Goal: Task Accomplishment & Management: Manage account settings

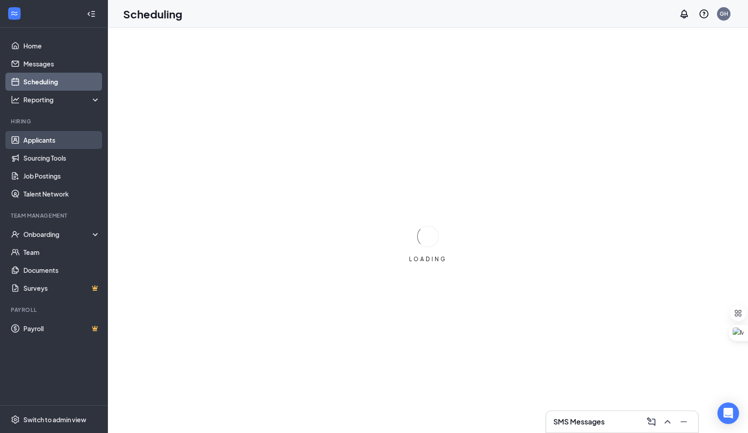
click at [62, 136] on link "Applicants" at bounding box center [61, 140] width 77 height 18
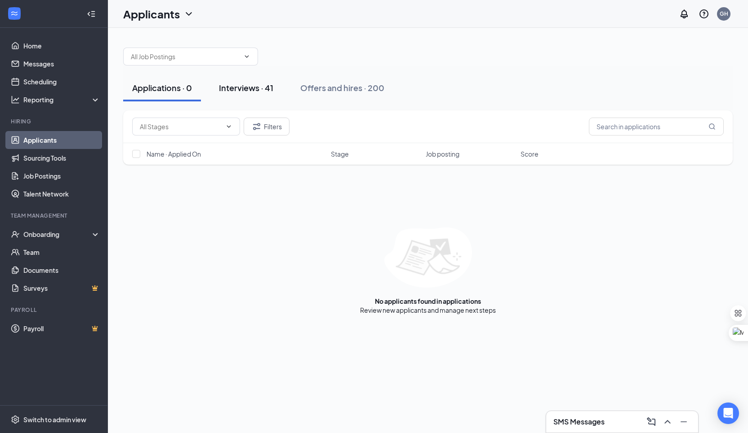
click at [232, 95] on button "Interviews · 41" at bounding box center [246, 88] width 72 height 27
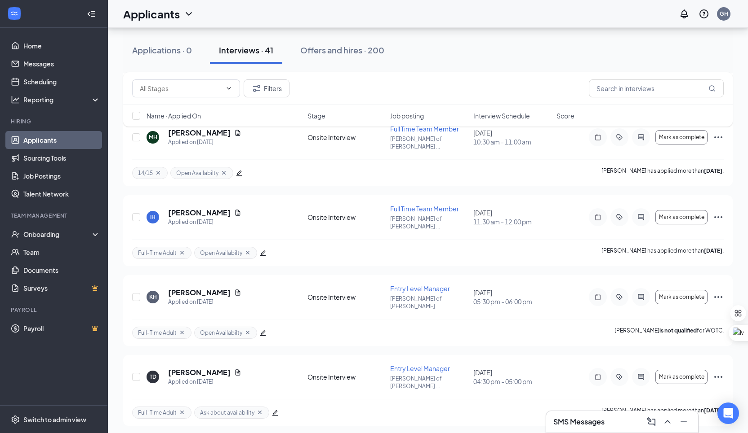
scroll to position [1188, 0]
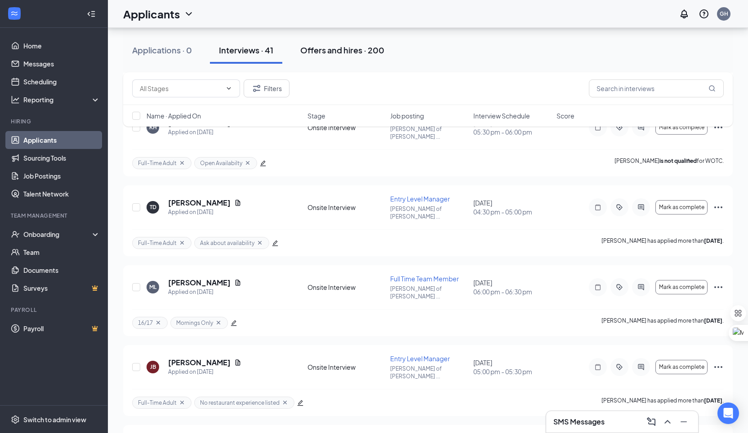
click at [355, 60] on button "Offers and hires · 200" at bounding box center [342, 50] width 102 height 27
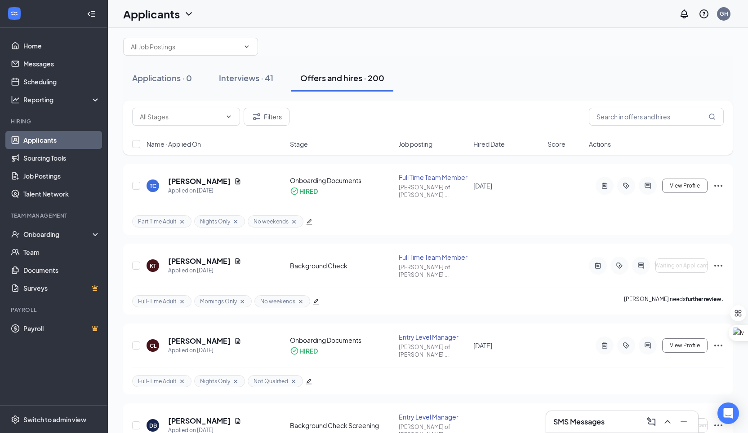
scroll to position [8, 0]
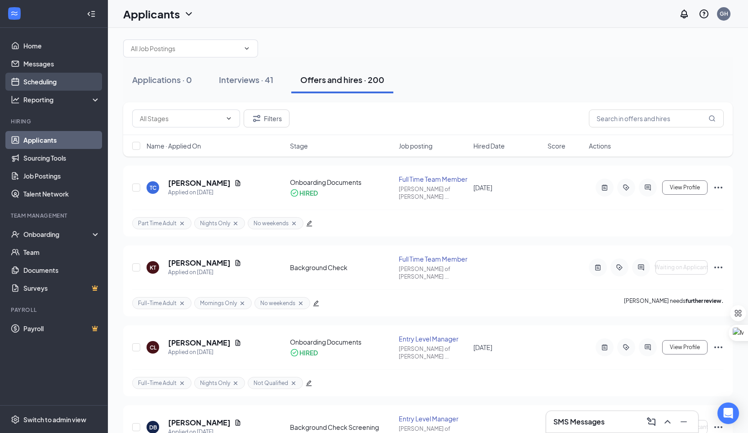
click at [58, 76] on link "Scheduling" at bounding box center [61, 82] width 77 height 18
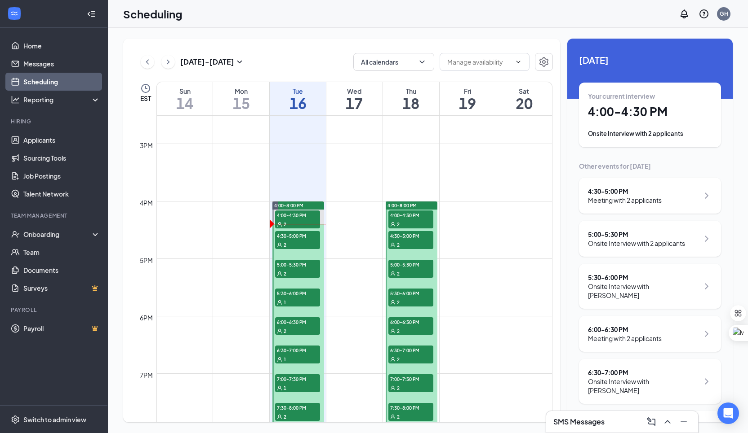
scroll to position [844, 0]
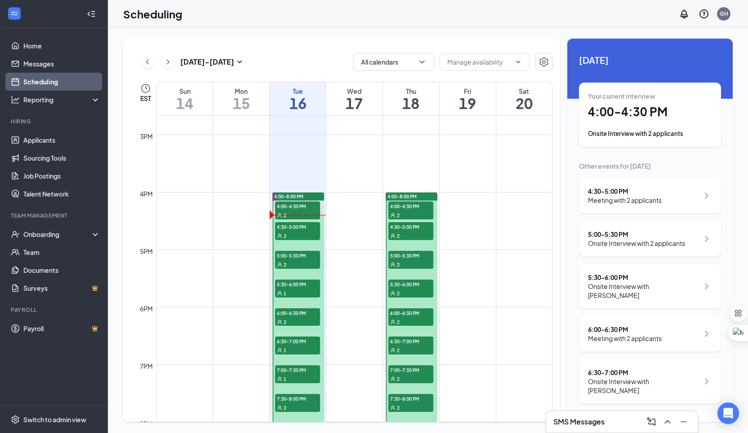
click at [667, 135] on div "Onsite Interview with 2 applicants" at bounding box center [650, 133] width 124 height 9
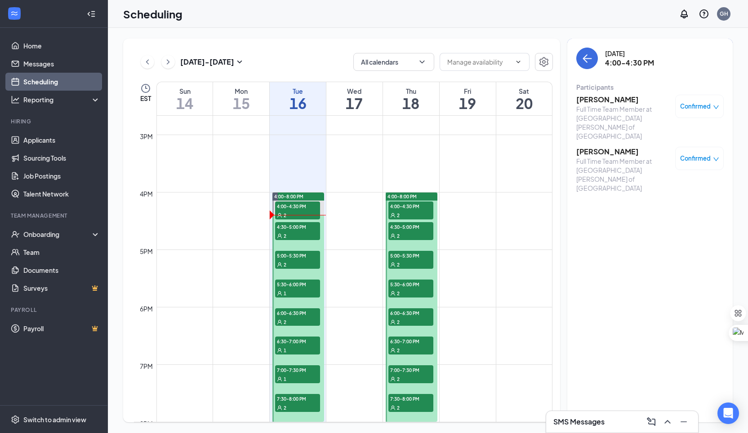
click at [716, 156] on icon "down" at bounding box center [715, 159] width 6 height 6
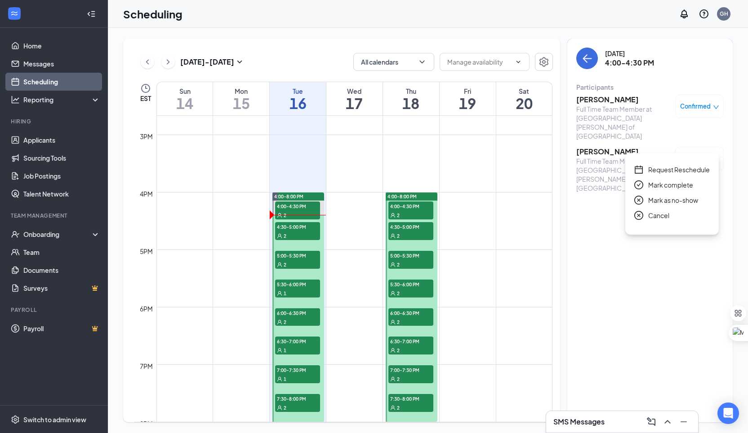
click at [683, 203] on span "Mark as no-show" at bounding box center [673, 200] width 50 height 10
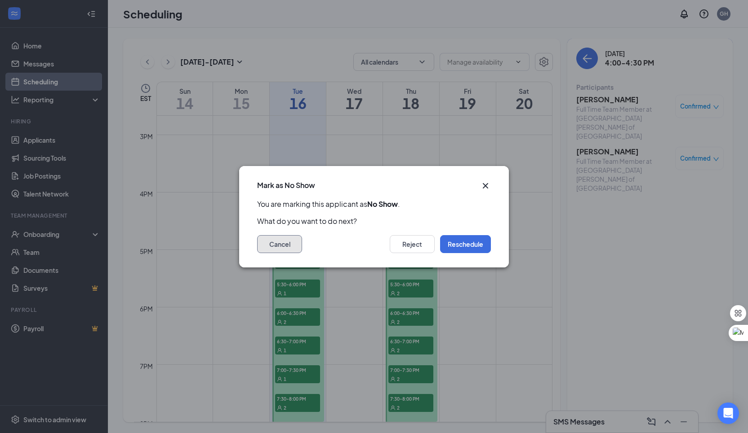
click at [291, 241] on button "Cancel" at bounding box center [279, 244] width 45 height 18
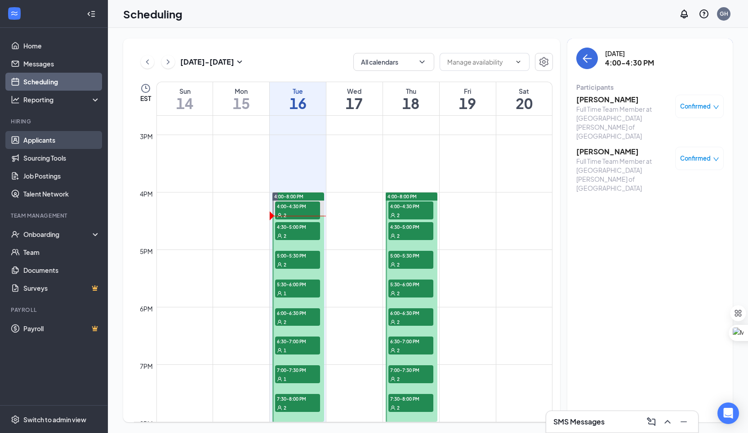
click at [64, 139] on link "Applicants" at bounding box center [61, 140] width 77 height 18
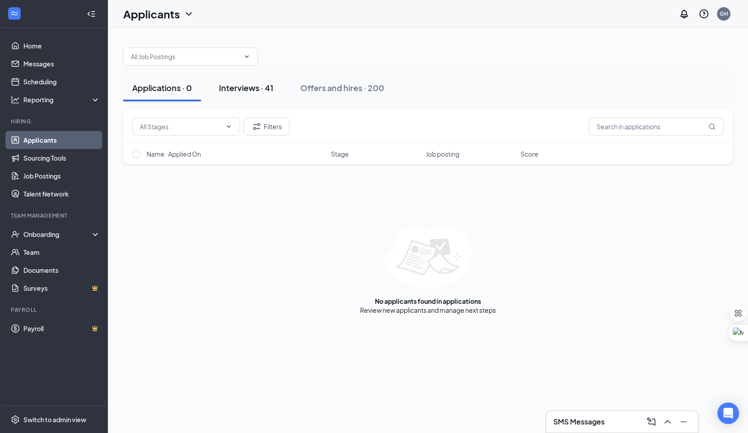
click at [212, 88] on button "Interviews · 41" at bounding box center [246, 88] width 72 height 27
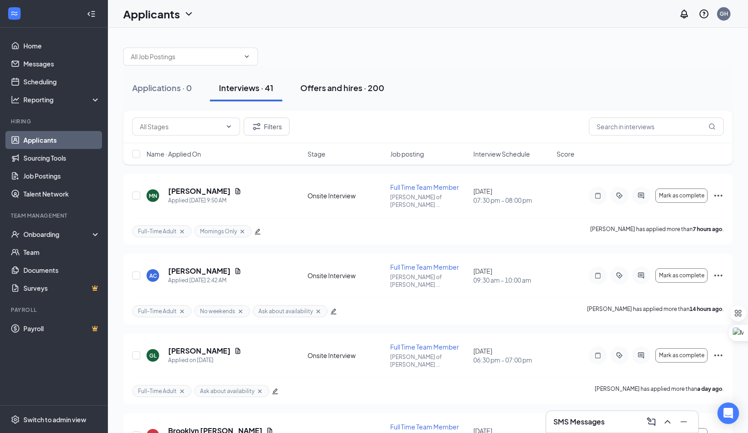
click at [333, 89] on div "Offers and hires · 200" at bounding box center [342, 87] width 84 height 11
